Goal: Information Seeking & Learning: Learn about a topic

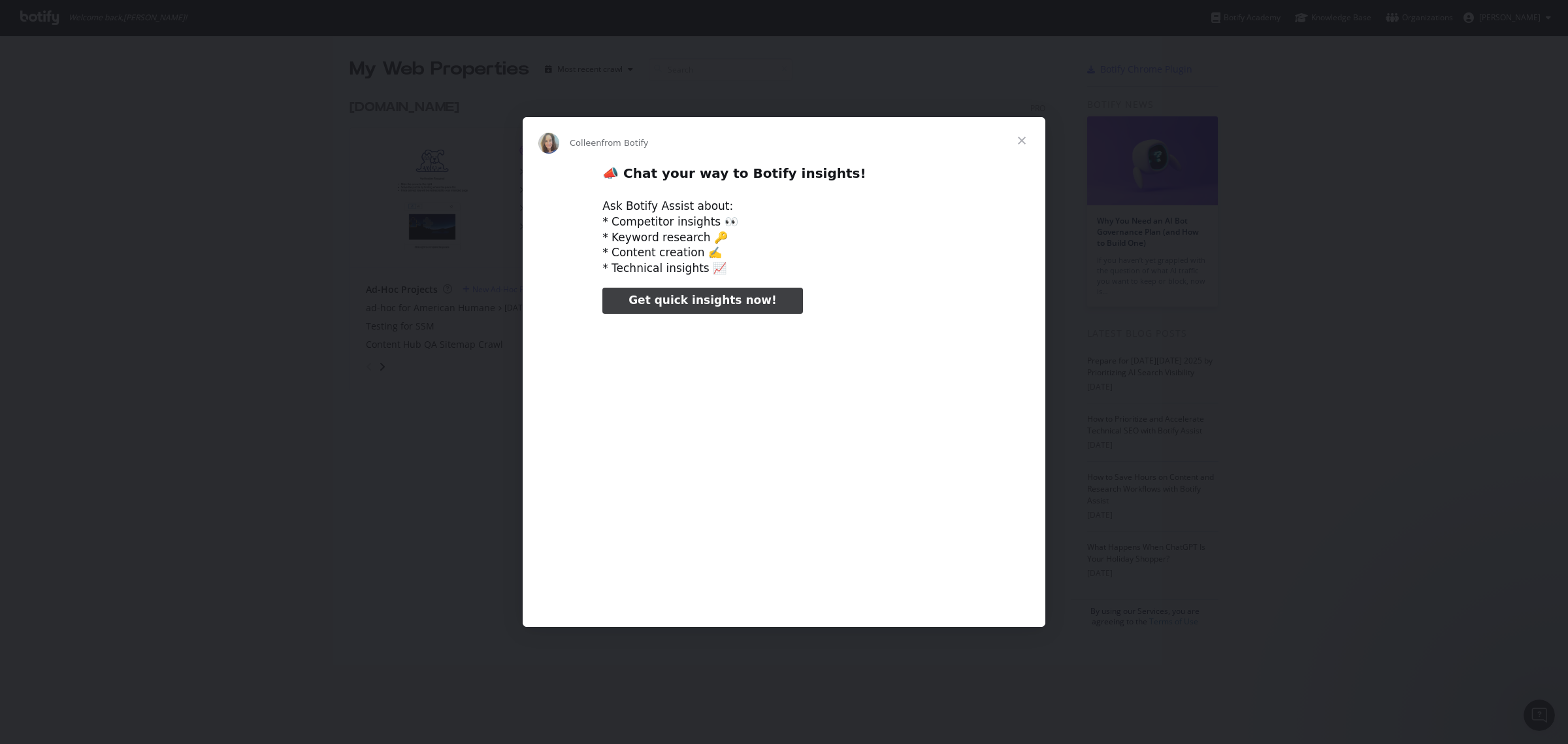
type input "742971"
click at [1017, 146] on span "Close" at bounding box center [1021, 140] width 47 height 47
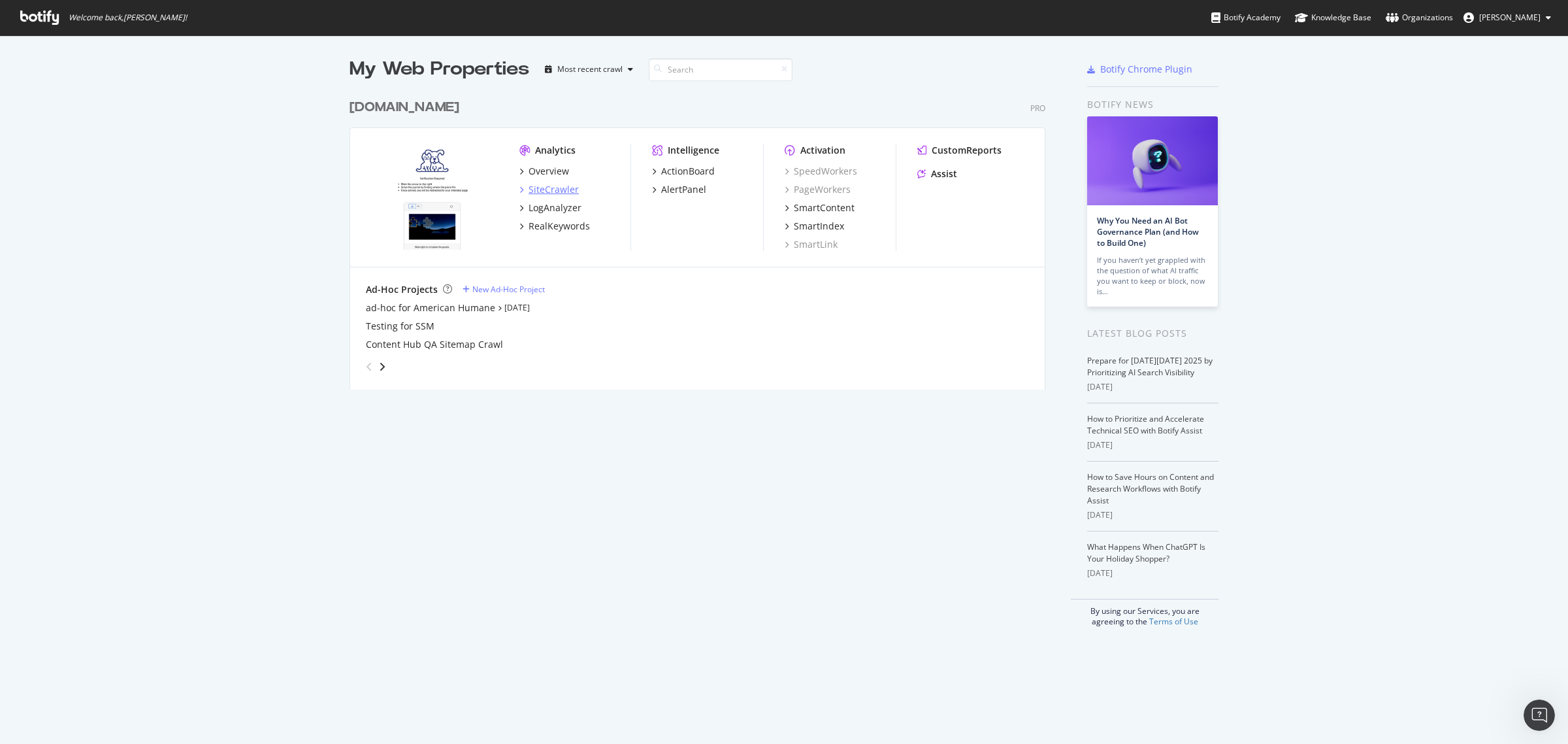
click at [547, 193] on div "SiteCrawler" at bounding box center [554, 189] width 51 height 13
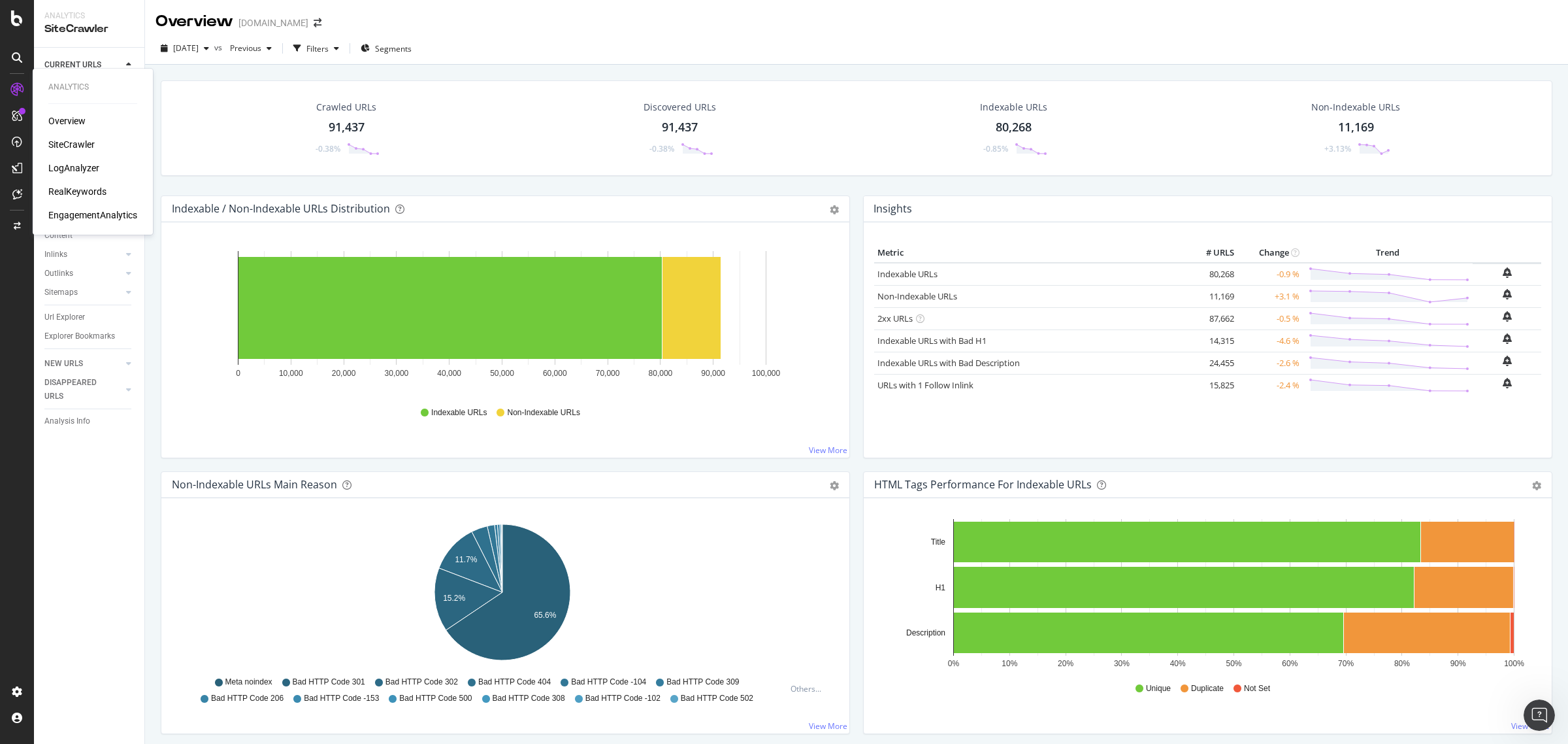
click at [75, 164] on div "LogAnalyzer" at bounding box center [73, 167] width 51 height 13
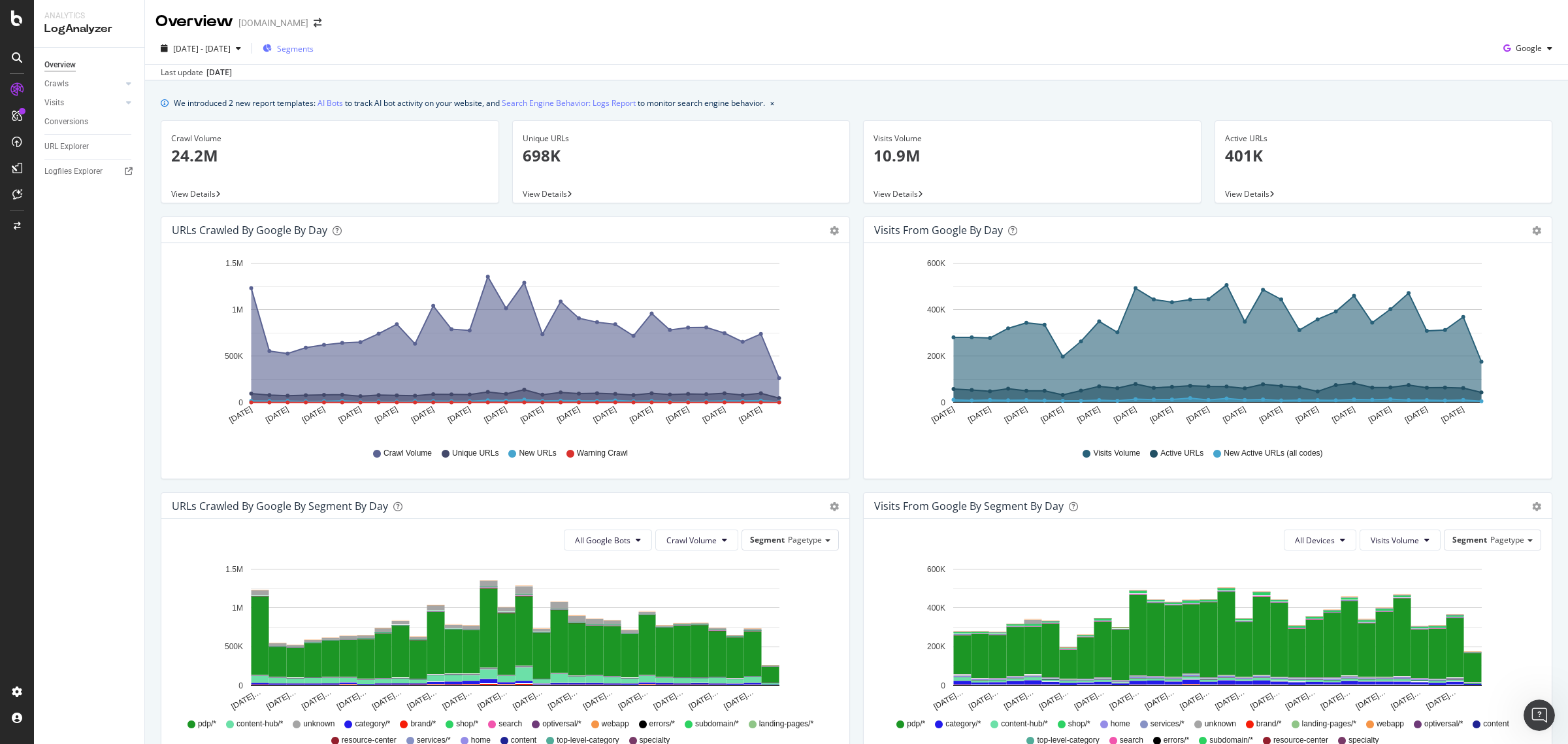
click at [314, 47] on span "Segments" at bounding box center [295, 48] width 37 height 11
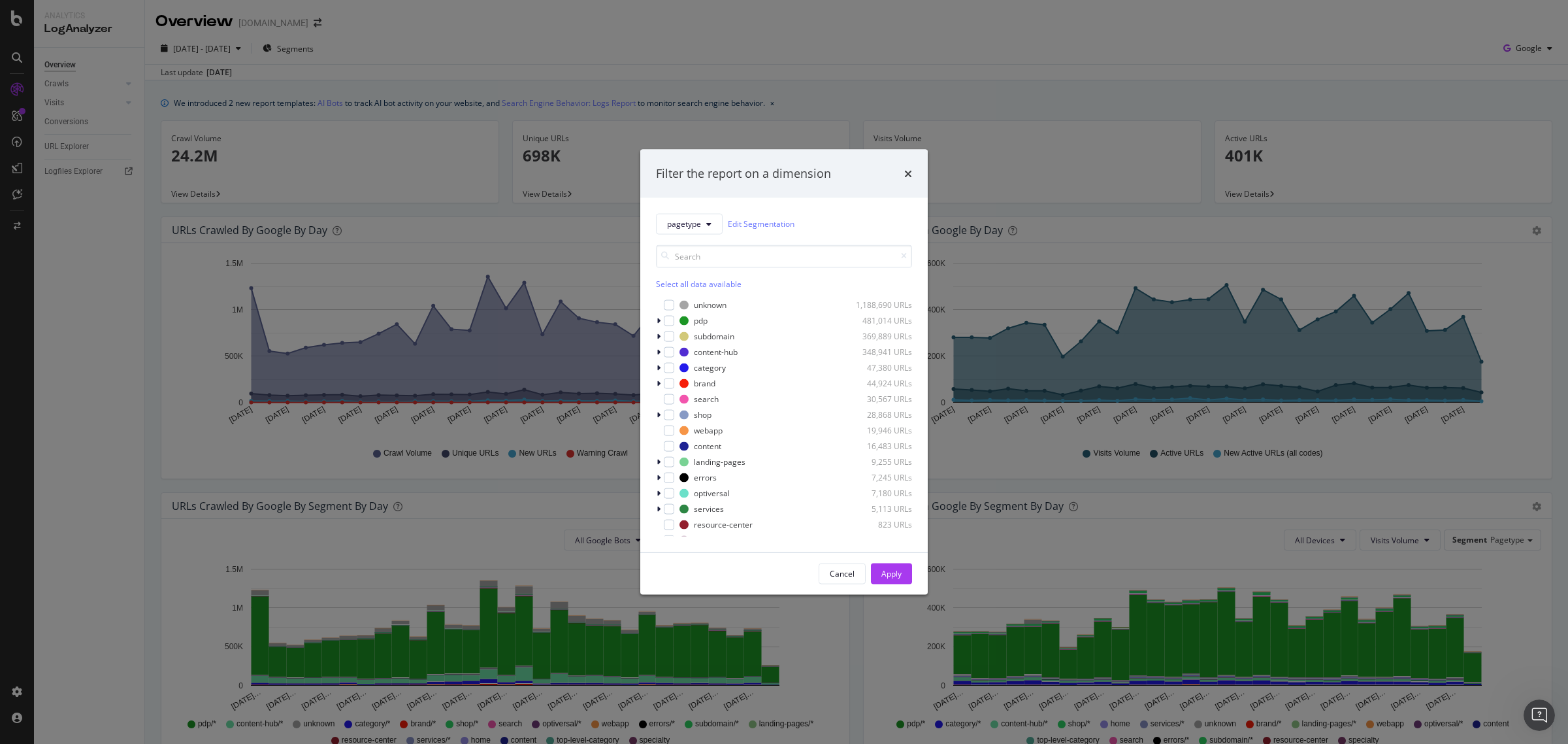
click at [413, 44] on div "Filter the report on a dimension pagetype Edit Segmentation Select all data ava…" at bounding box center [784, 372] width 1568 height 744
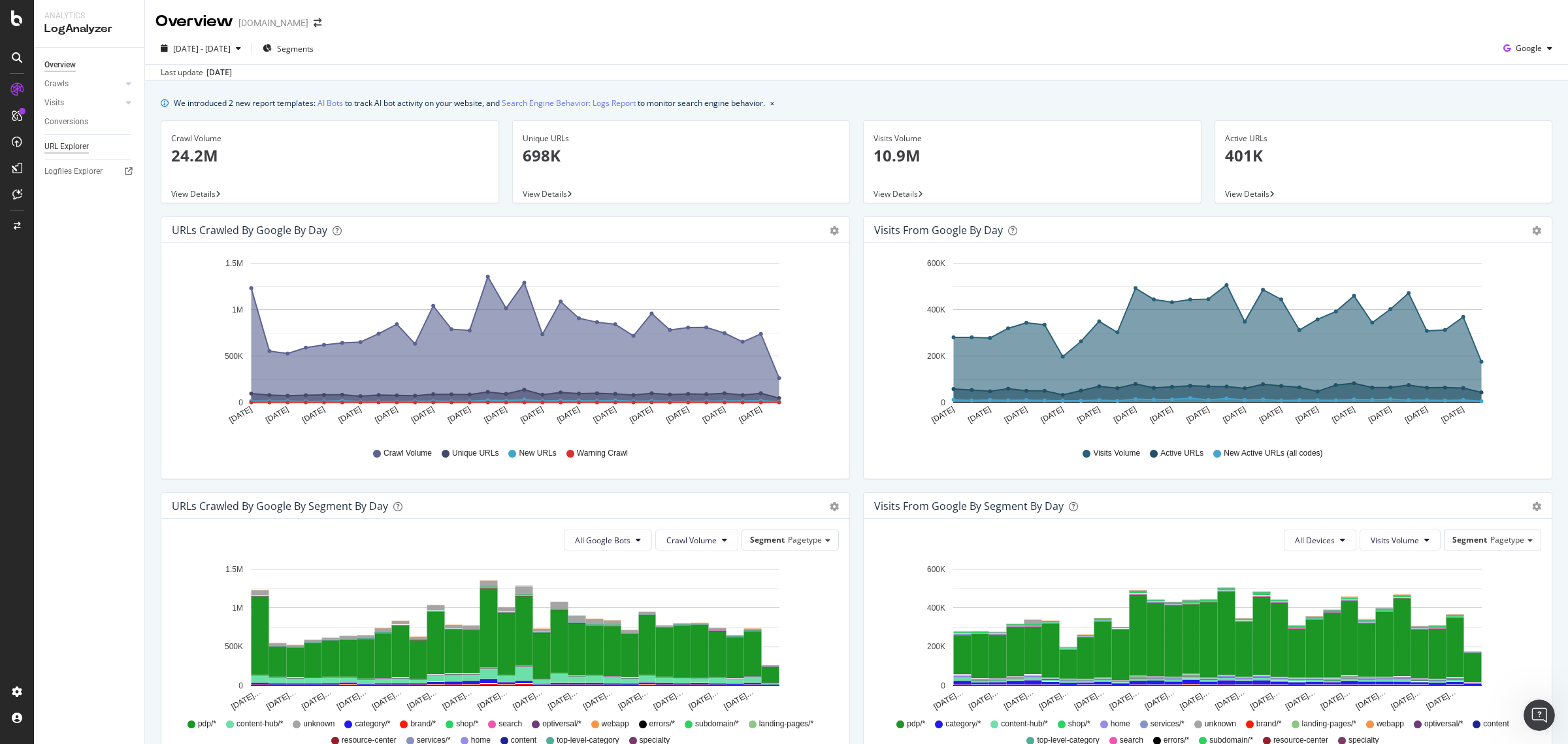
click at [66, 151] on div "URL Explorer" at bounding box center [66, 147] width 44 height 14
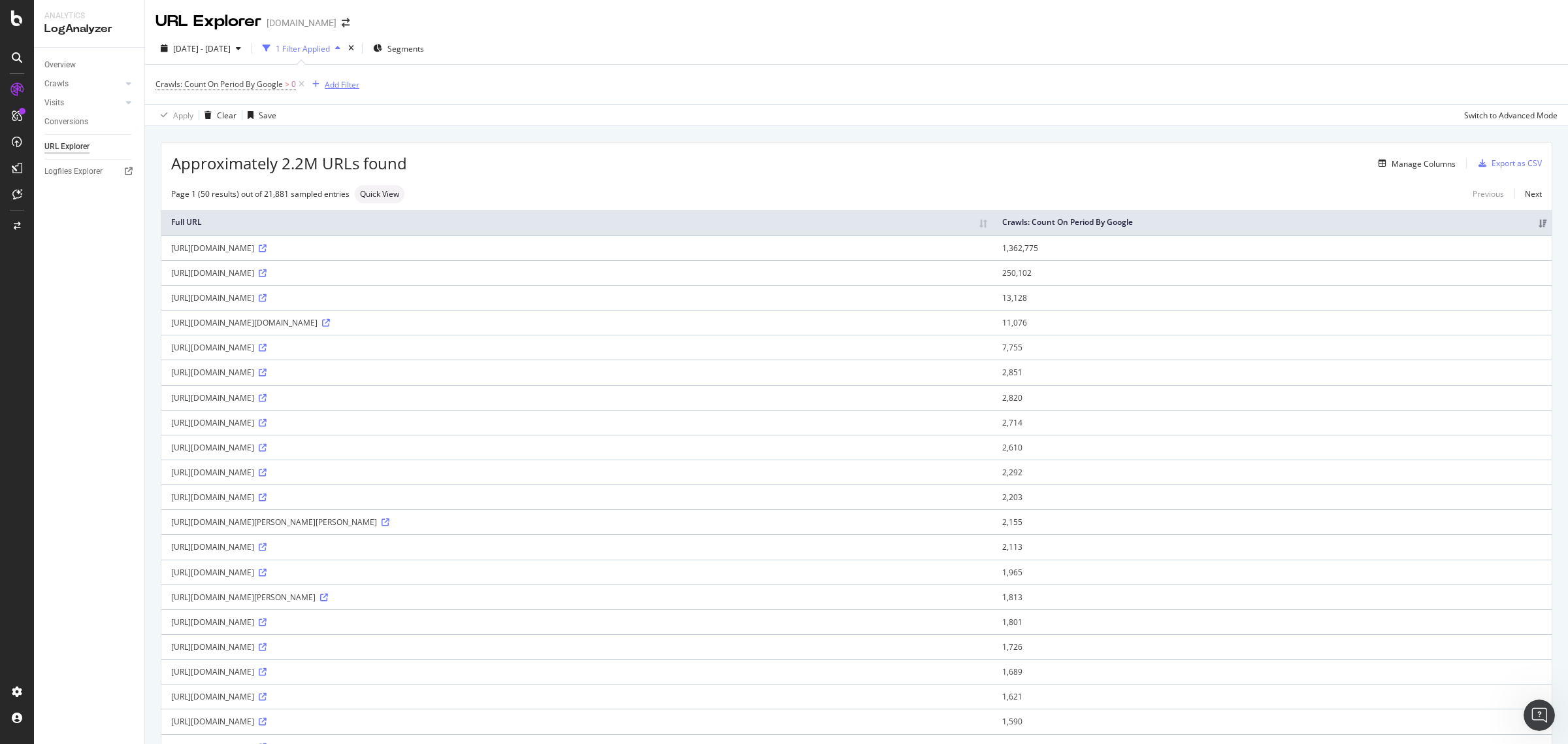
click at [318, 80] on icon "button" at bounding box center [315, 84] width 7 height 8
click at [342, 177] on span "URLs (Logs)" at bounding box center [348, 177] width 43 height 11
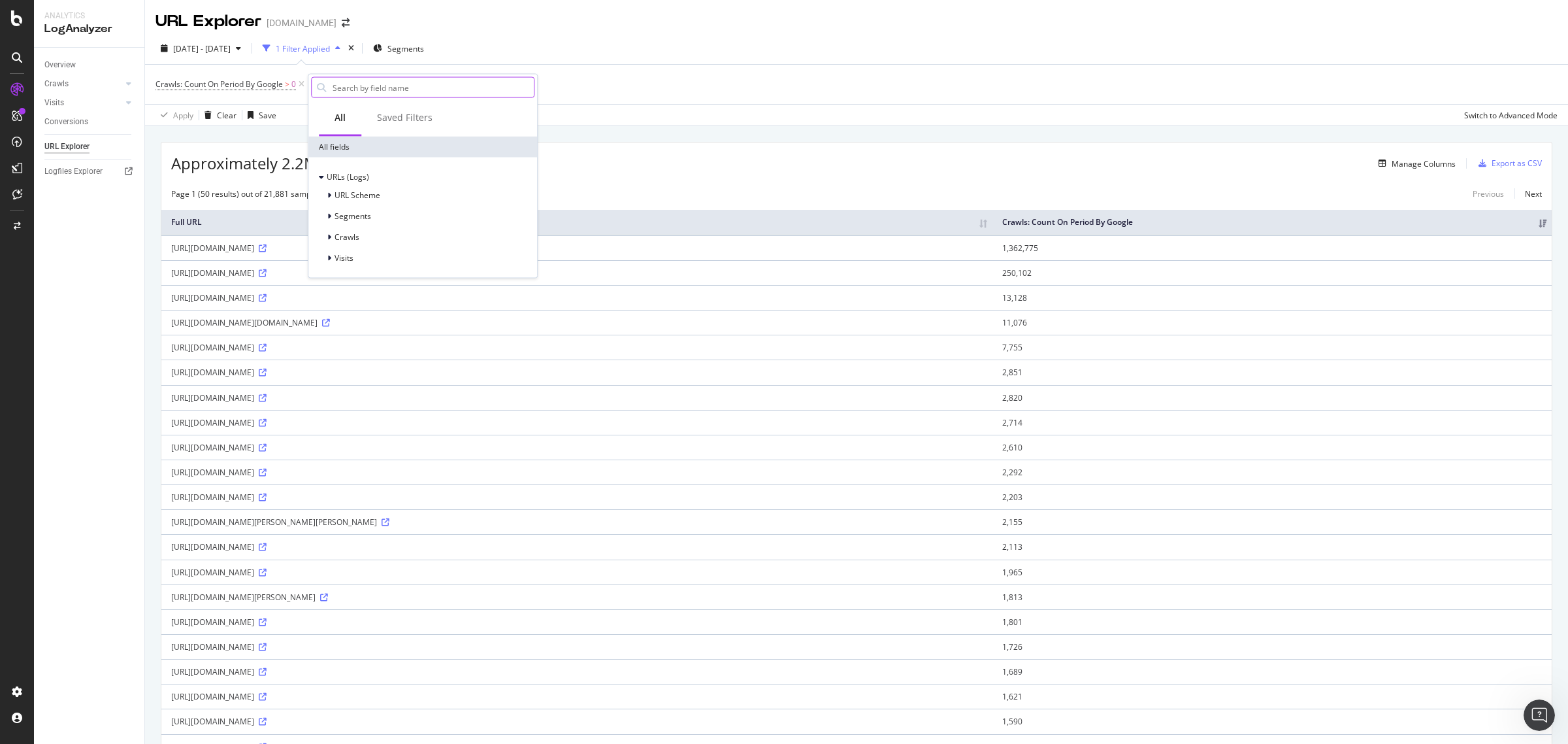
click at [360, 91] on input "text" at bounding box center [432, 87] width 202 height 19
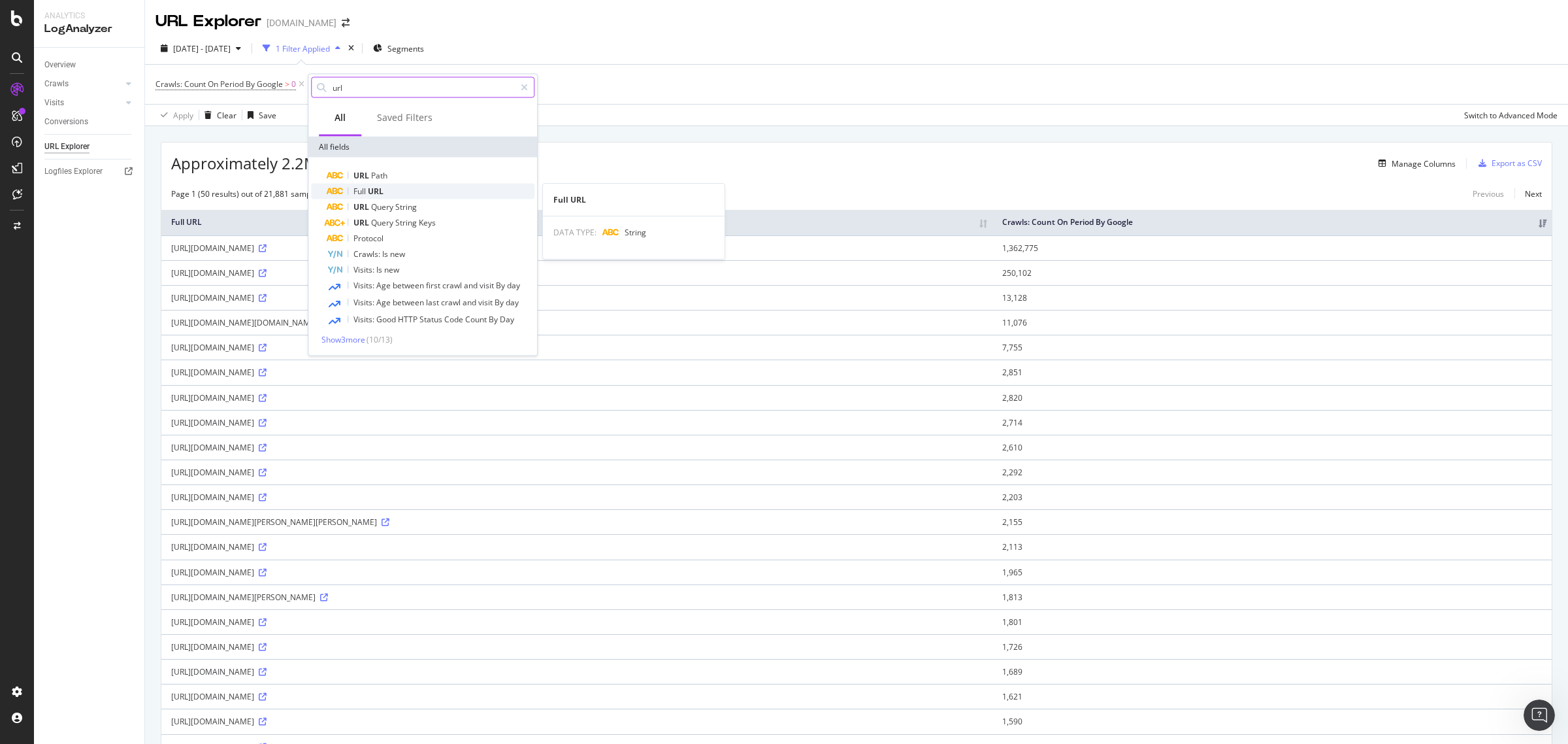
type input "url"
click at [380, 185] on span "URL" at bounding box center [375, 191] width 16 height 11
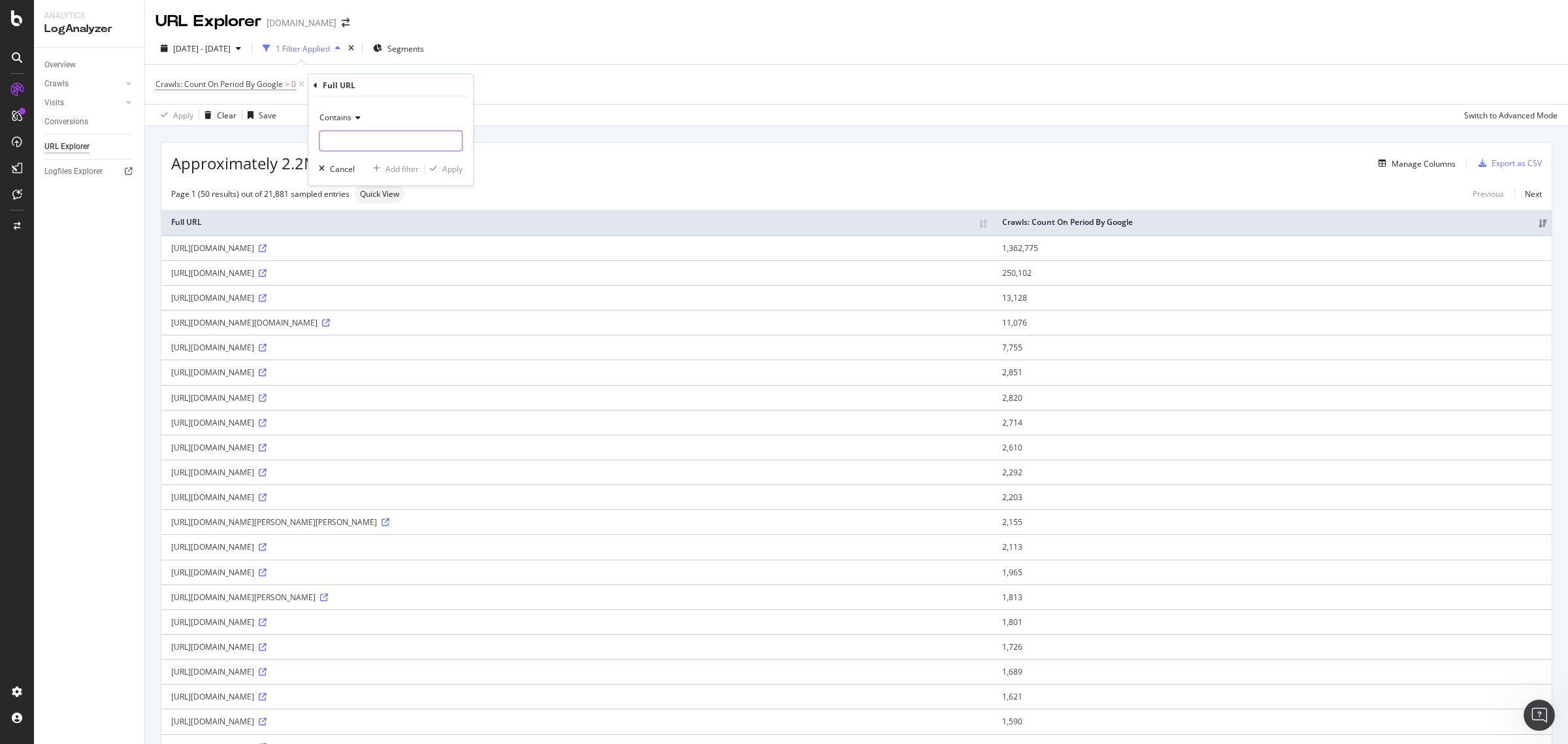
click at [353, 143] on input "text" at bounding box center [390, 141] width 142 height 21
type input "sp-force-"
click at [448, 168] on div "Apply" at bounding box center [452, 168] width 20 height 11
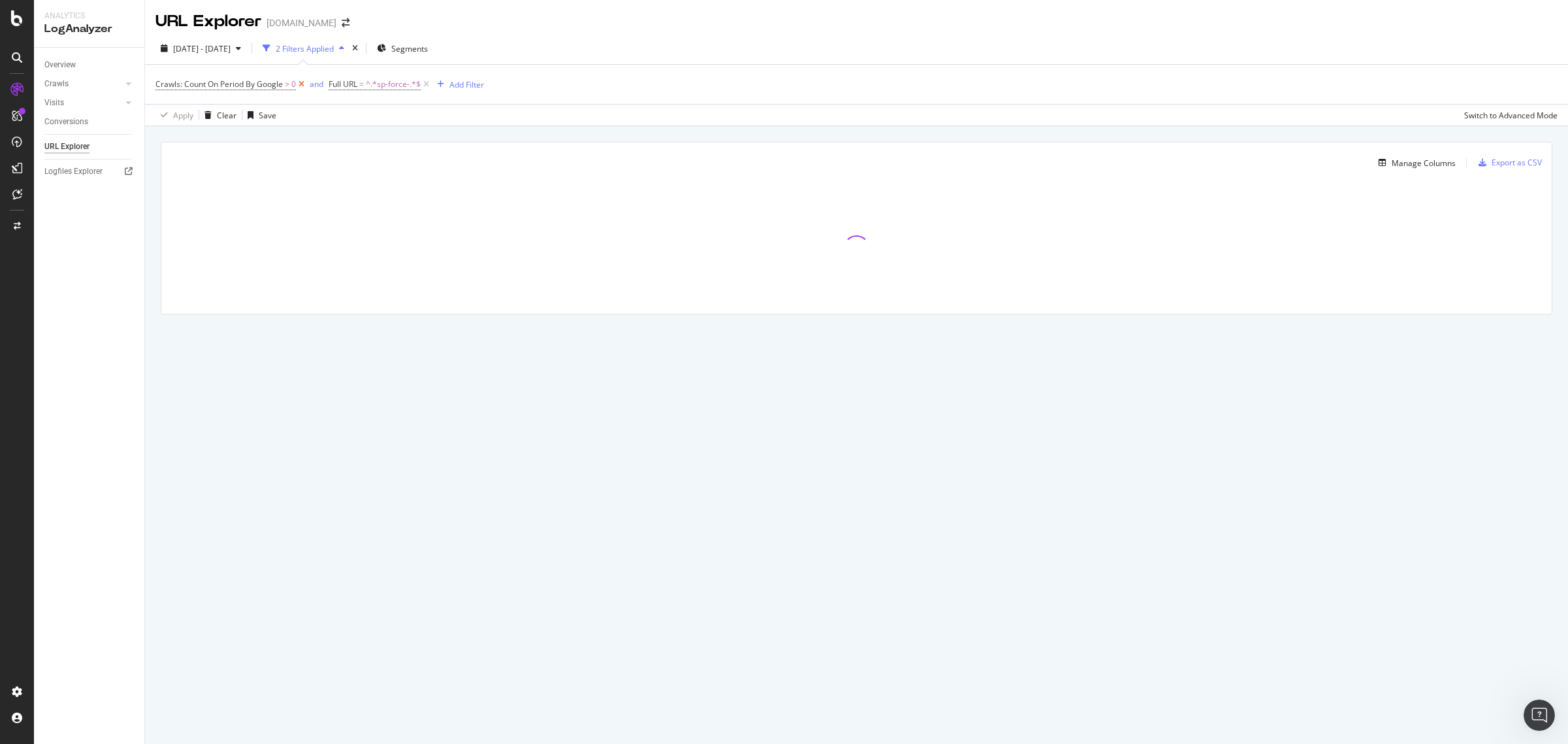
click at [302, 82] on icon at bounding box center [301, 84] width 11 height 13
